Goal: Transaction & Acquisition: Obtain resource

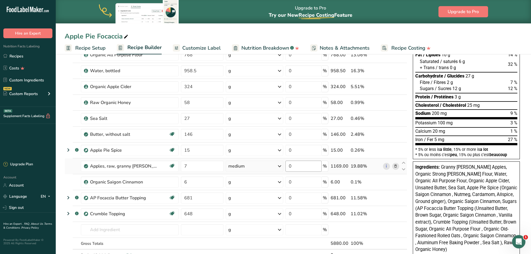
scroll to position [58, 0]
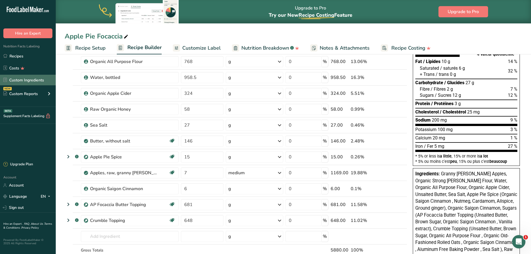
click at [30, 79] on link "Custom Ingredients" at bounding box center [28, 80] width 56 height 11
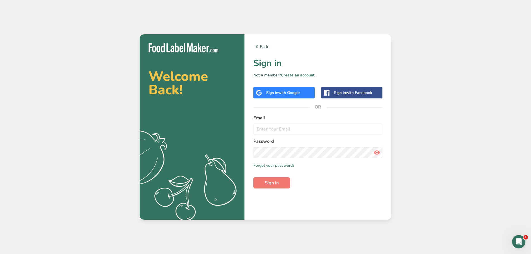
click at [294, 93] on span "with Google" at bounding box center [289, 92] width 22 height 5
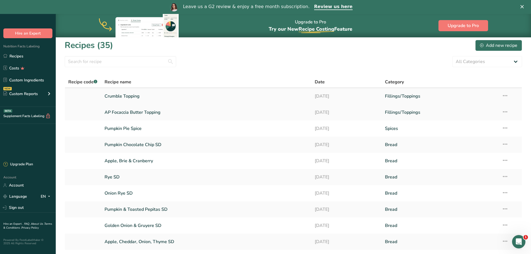
scroll to position [3, 0]
click at [39, 81] on link "Custom Ingredients" at bounding box center [28, 80] width 56 height 11
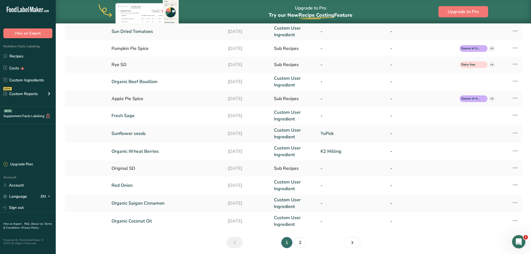
scroll to position [101, 0]
click at [302, 243] on link "2" at bounding box center [300, 242] width 11 height 11
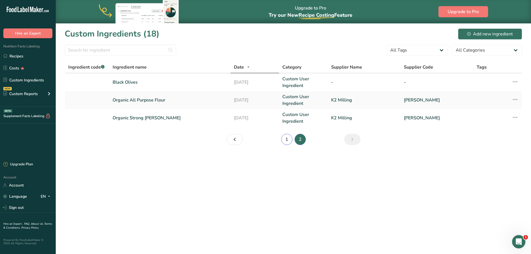
click at [288, 137] on link "1" at bounding box center [286, 139] width 11 height 11
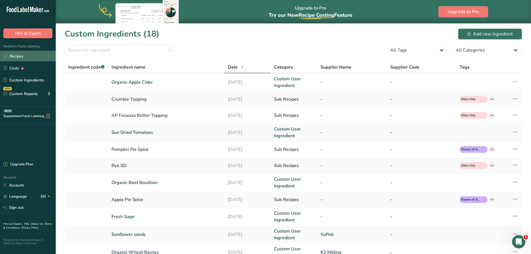
click at [28, 58] on link "Recipes" at bounding box center [28, 56] width 56 height 11
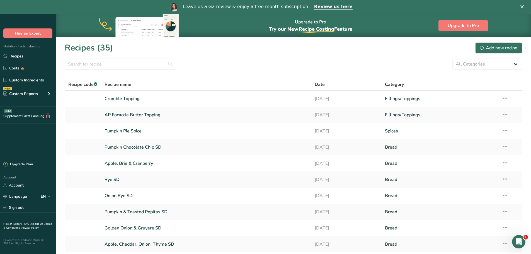
click at [428, 48] on div "Recipes (35) Add new recipe" at bounding box center [293, 48] width 457 height 13
click at [30, 59] on link "Recipes" at bounding box center [28, 56] width 56 height 11
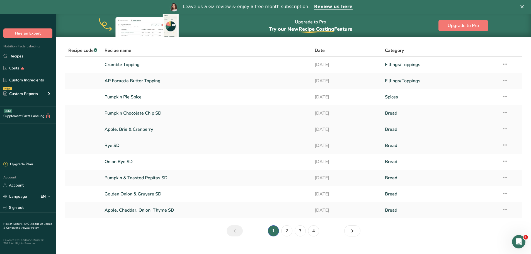
scroll to position [43, 0]
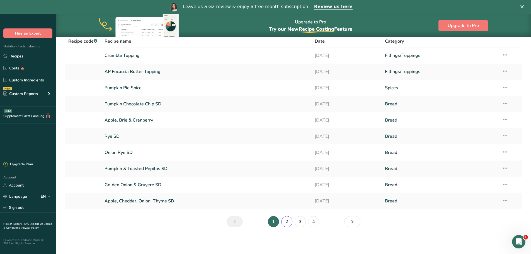
click at [289, 224] on link "2" at bounding box center [286, 221] width 11 height 11
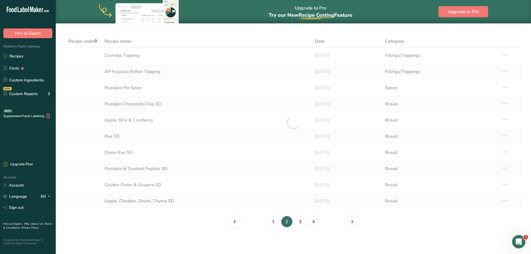
scroll to position [29, 0]
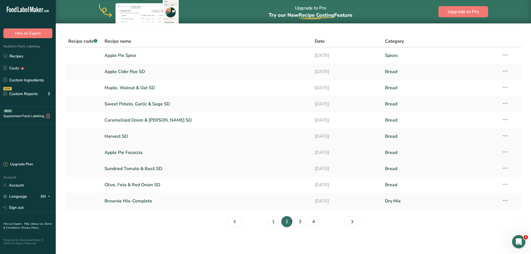
click at [158, 153] on link "Apple Pie Focaccia" at bounding box center [207, 153] width 204 height 12
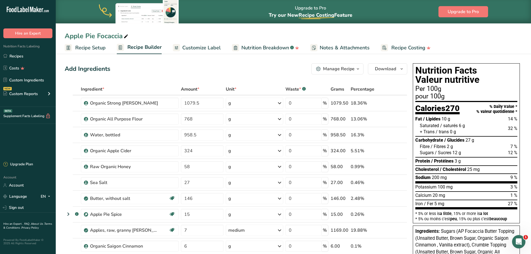
click at [182, 48] on span "Customize Label" at bounding box center [201, 48] width 38 height 8
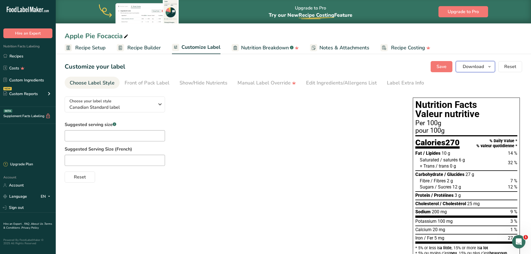
click at [490, 67] on icon "button" at bounding box center [489, 66] width 4 height 7
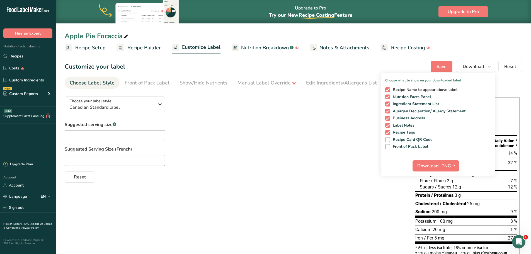
click at [395, 89] on span "Recipe Name to appear above label" at bounding box center [423, 89] width 67 height 5
click at [389, 89] on input "Recipe Name to appear above label" at bounding box center [387, 90] width 4 height 4
checkbox input "false"
click at [391, 118] on span "Business Address" at bounding box center [407, 118] width 35 height 5
click at [389, 118] on input "Business Address" at bounding box center [387, 118] width 4 height 4
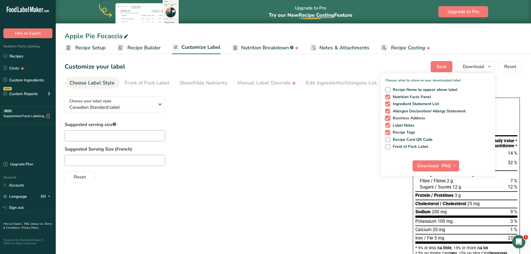
checkbox input "false"
click at [389, 122] on div "Recipe Name to appear above label Nutrition Facts Panel Ingredient Statement Li…" at bounding box center [438, 117] width 114 height 64
drag, startPoint x: 389, startPoint y: 125, endPoint x: 389, endPoint y: 133, distance: 8.1
click at [389, 133] on div "Recipe Name to appear above label Nutrition Facts Panel Ingredient Statement Li…" at bounding box center [438, 117] width 114 height 64
click at [389, 133] on span at bounding box center [387, 132] width 5 height 5
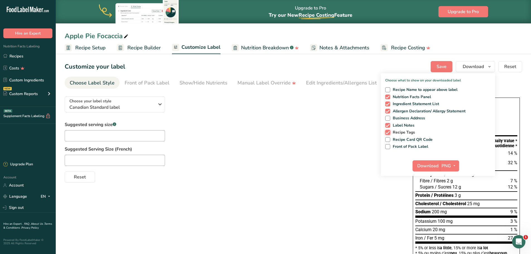
click at [389, 133] on input "Recipe Tags" at bounding box center [387, 132] width 4 height 4
checkbox input "false"
click at [388, 127] on span at bounding box center [387, 125] width 5 height 5
click at [388, 127] on input "Label Notes" at bounding box center [387, 125] width 4 height 4
checkbox input "false"
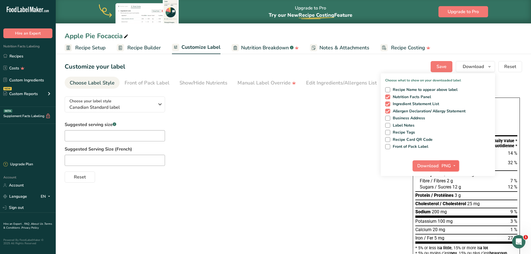
click at [454, 170] on button "PNG" at bounding box center [449, 165] width 19 height 11
click at [455, 204] on link "PDF" at bounding box center [450, 204] width 18 height 9
click at [432, 168] on span "Download" at bounding box center [428, 166] width 21 height 7
click at [38, 55] on link "Recipes" at bounding box center [28, 56] width 56 height 11
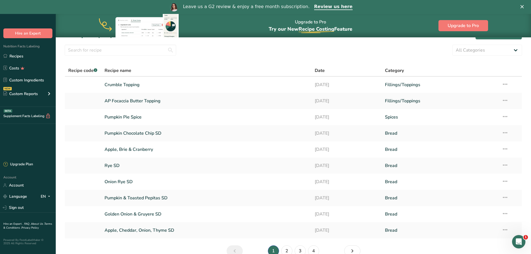
scroll to position [43, 0]
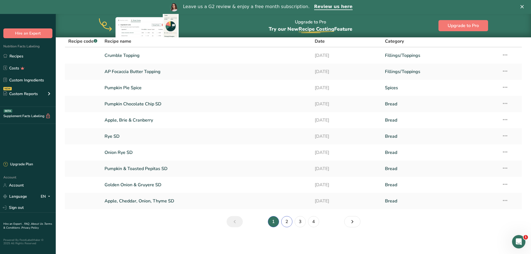
click at [289, 224] on link "2" at bounding box center [286, 221] width 11 height 11
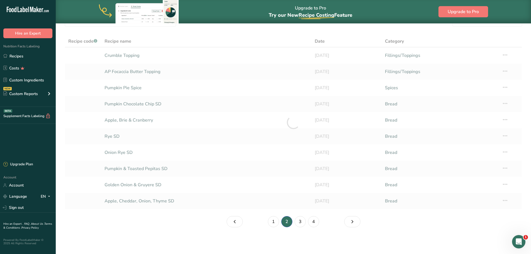
scroll to position [29, 0]
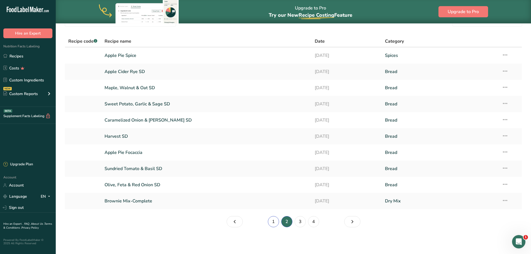
click at [275, 221] on link "1" at bounding box center [273, 221] width 11 height 11
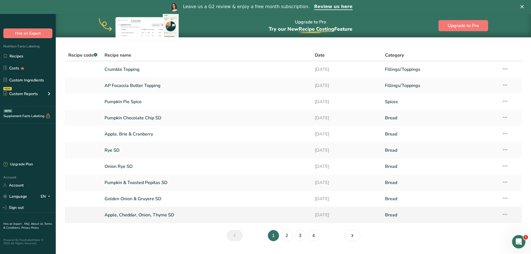
click at [171, 215] on link "Apple, Cheddar, Onion, Thyme SD" at bounding box center [207, 215] width 204 height 12
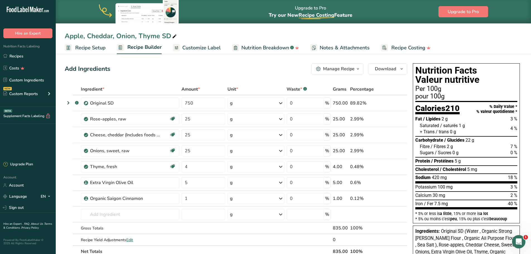
click at [206, 44] on span "Customize Label" at bounding box center [201, 48] width 38 height 8
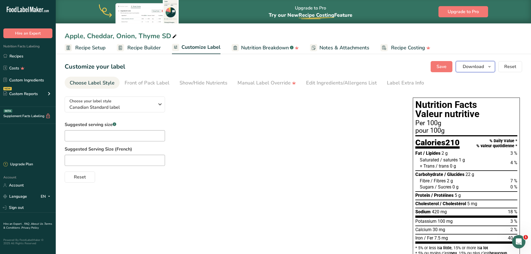
click at [489, 68] on icon "button" at bounding box center [489, 66] width 4 height 7
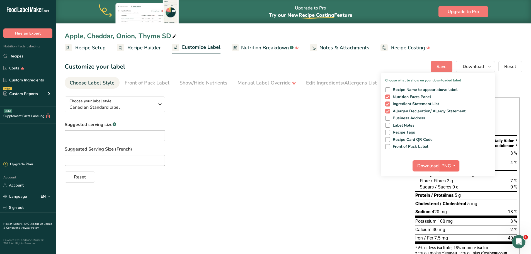
click at [453, 165] on icon "button" at bounding box center [454, 165] width 4 height 7
click at [448, 203] on link "PDF" at bounding box center [450, 204] width 18 height 9
click at [433, 170] on button "Download" at bounding box center [426, 165] width 27 height 11
click at [140, 47] on span "Recipe Builder" at bounding box center [143, 48] width 33 height 8
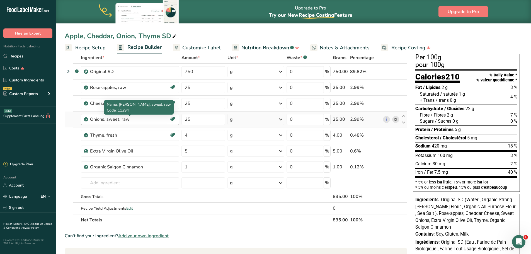
scroll to position [33, 0]
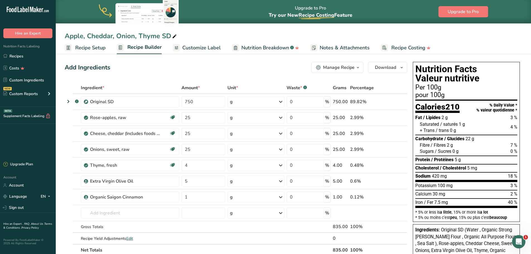
scroll to position [2, 0]
click at [32, 82] on link "Custom Ingredients" at bounding box center [28, 80] width 56 height 11
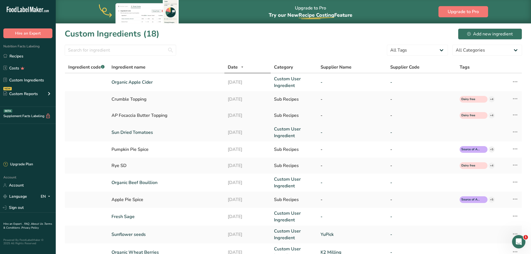
click at [153, 114] on div "AP Focaccia Butter Topping" at bounding box center [166, 115] width 109 height 7
click at [142, 116] on div "AP Focaccia Butter Topping" at bounding box center [166, 115] width 109 height 7
click at [290, 114] on div "Sub Recipes" at bounding box center [294, 115] width 40 height 7
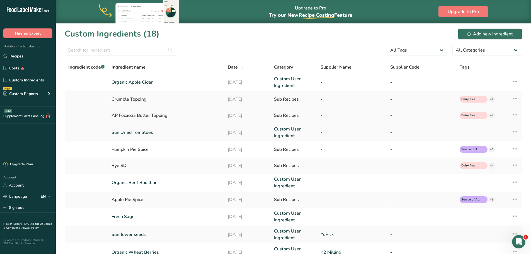
click at [116, 117] on div "AP Focaccia Butter Topping" at bounding box center [166, 115] width 109 height 7
click at [515, 115] on icon at bounding box center [515, 115] width 7 height 10
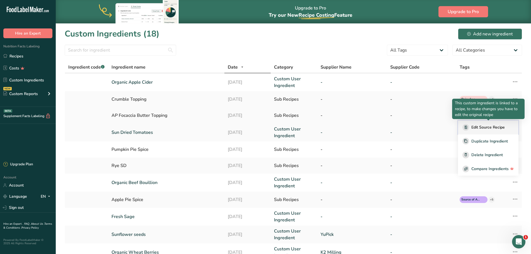
click at [504, 126] on span "Edit Source Recipe" at bounding box center [487, 127] width 33 height 6
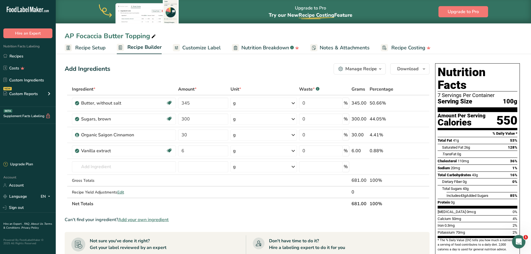
click at [380, 67] on icon "button" at bounding box center [380, 69] width 4 height 7
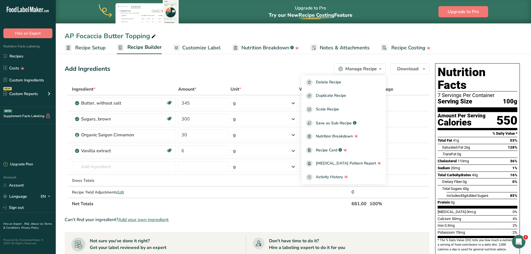
click at [113, 36] on div "AP Focaccia Butter Topping" at bounding box center [111, 36] width 92 height 10
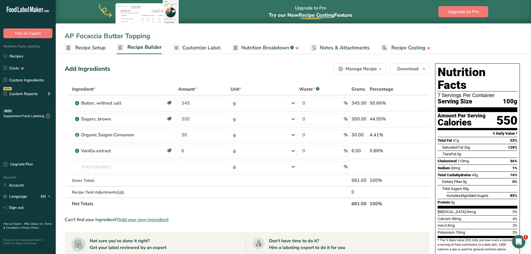
drag, startPoint x: 75, startPoint y: 33, endPoint x: 58, endPoint y: 32, distance: 17.0
click at [58, 32] on div "AP Focaccia Butter Topping" at bounding box center [293, 36] width 475 height 10
type input "Focaccia Butter Topping"
click at [194, 72] on div "Add Ingredients Manage Recipe Delete Recipe Duplicate Recipe Scale Recipe Save …" at bounding box center [247, 68] width 365 height 11
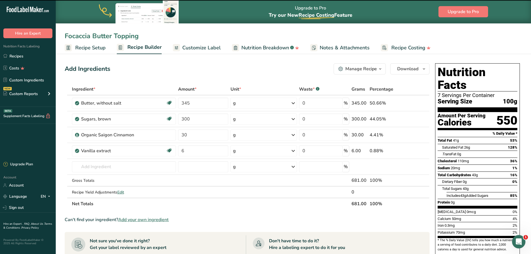
click at [194, 72] on div "Add Ingredients Manage Recipe Delete Recipe Duplicate Recipe Scale Recipe Save …" at bounding box center [247, 68] width 365 height 11
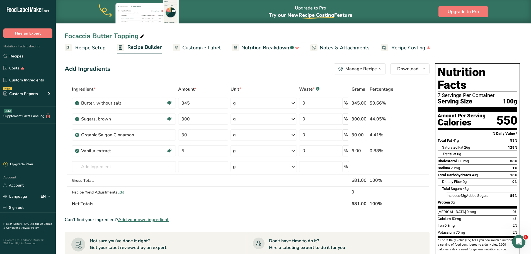
click at [95, 49] on span "Recipe Setup" at bounding box center [90, 48] width 30 height 8
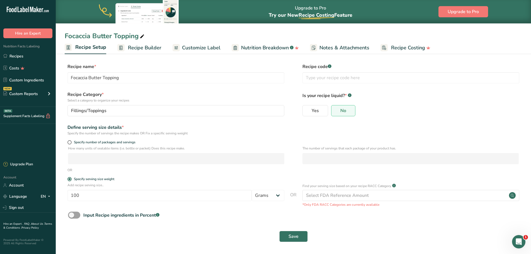
click at [341, 49] on span "Notes & Attachments" at bounding box center [344, 48] width 50 height 8
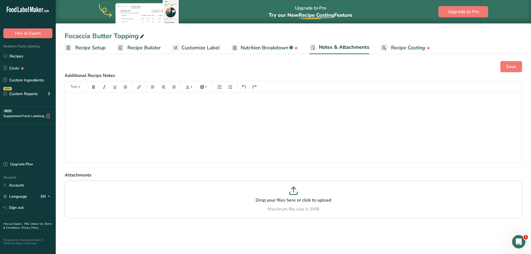
click at [204, 47] on span "Customize Label" at bounding box center [200, 48] width 38 height 8
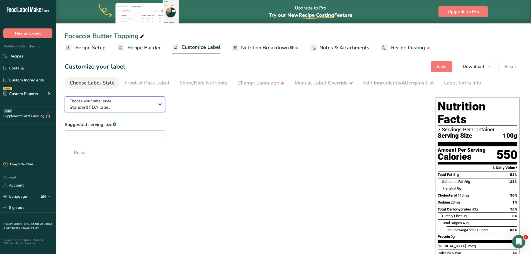
click at [160, 108] on icon "button" at bounding box center [160, 104] width 7 height 10
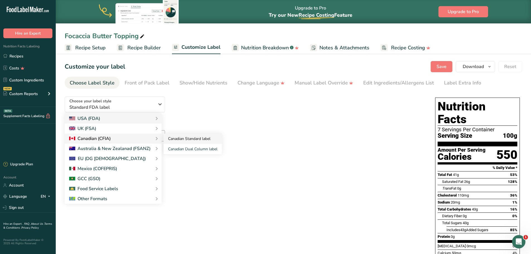
click at [174, 138] on link "Canadian Standard label" at bounding box center [193, 139] width 58 height 10
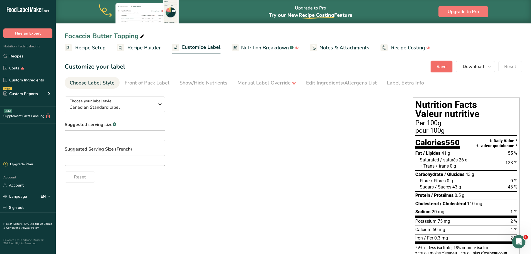
click at [446, 70] on span "Save" at bounding box center [442, 66] width 10 height 7
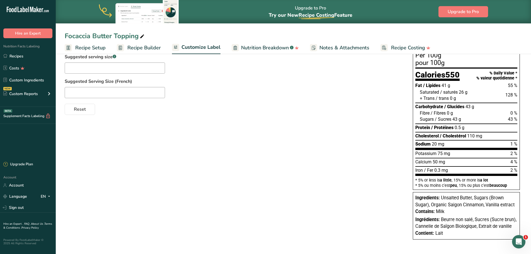
scroll to position [67, 0]
drag, startPoint x: 350, startPoint y: 143, endPoint x: 324, endPoint y: 144, distance: 26.5
click at [324, 144] on div "Choose your label style Canadian Standard label USA (FDA) Standard FDA label Ta…" at bounding box center [293, 135] width 457 height 221
click at [26, 54] on link "Recipes" at bounding box center [28, 56] width 56 height 11
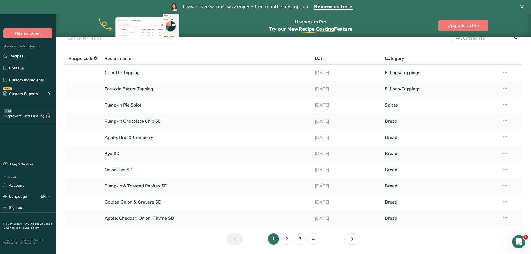
scroll to position [43, 0]
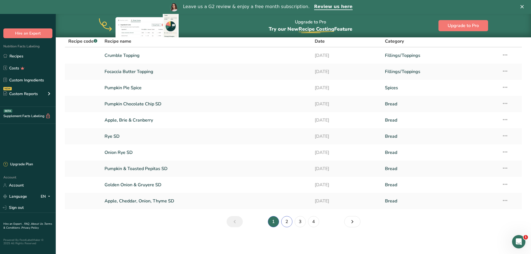
click at [287, 223] on link "2" at bounding box center [286, 221] width 11 height 11
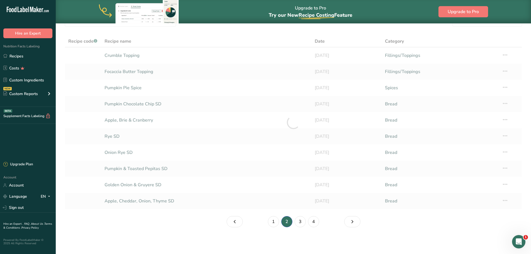
scroll to position [29, 0]
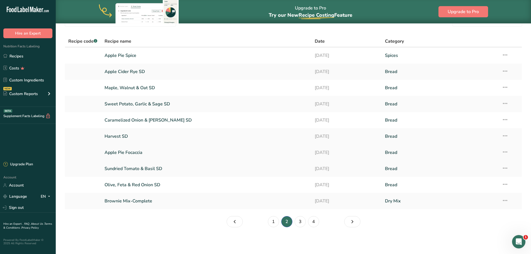
click at [192, 149] on link "Apple Pie Focaccia" at bounding box center [207, 153] width 204 height 12
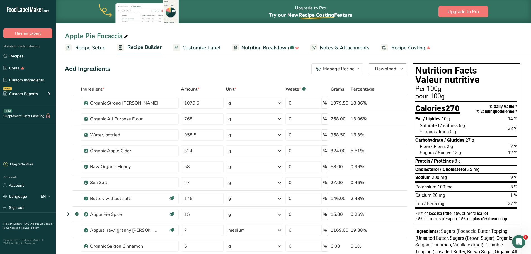
drag, startPoint x: 446, startPoint y: 38, endPoint x: 401, endPoint y: 72, distance: 56.3
click at [401, 72] on icon "button" at bounding box center [401, 69] width 4 height 7
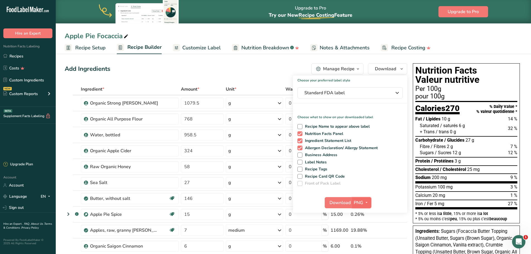
click at [367, 206] on icon "button" at bounding box center [366, 202] width 4 height 7
click at [362, 242] on link "PDF" at bounding box center [362, 241] width 18 height 9
click at [343, 204] on span "Download" at bounding box center [340, 202] width 21 height 7
click at [398, 78] on h1 "Choose your preferred label style" at bounding box center [350, 79] width 114 height 7
click at [459, 33] on div "Apple Pie Focaccia" at bounding box center [293, 36] width 475 height 10
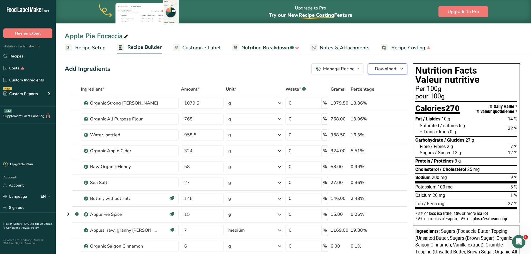
click at [398, 70] on span "button" at bounding box center [401, 69] width 7 height 7
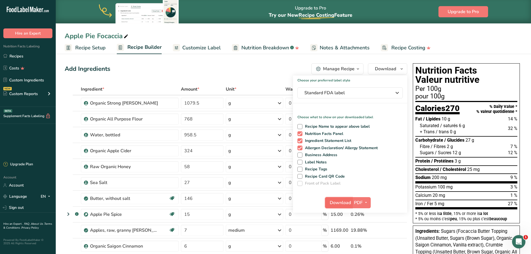
click at [345, 204] on span "Download" at bounding box center [340, 202] width 21 height 7
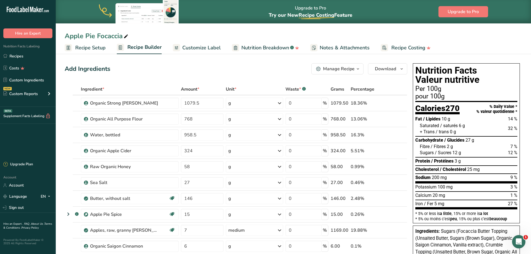
click at [196, 47] on span "Customize Label" at bounding box center [201, 48] width 38 height 8
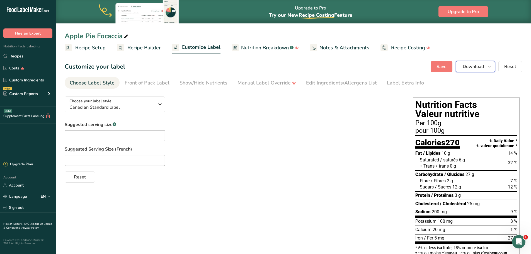
click at [487, 70] on button "Download" at bounding box center [475, 66] width 39 height 11
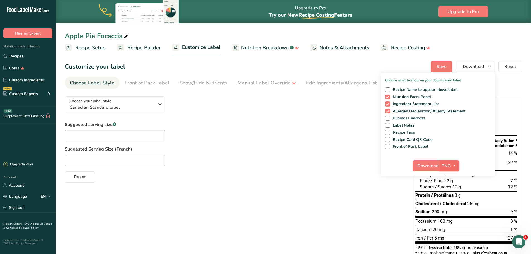
click at [450, 167] on span "PNG" at bounding box center [446, 166] width 9 height 7
click at [453, 205] on link "PDF" at bounding box center [450, 204] width 18 height 9
click at [433, 166] on span "Download" at bounding box center [428, 166] width 21 height 7
